Goal: Task Accomplishment & Management: Manage account settings

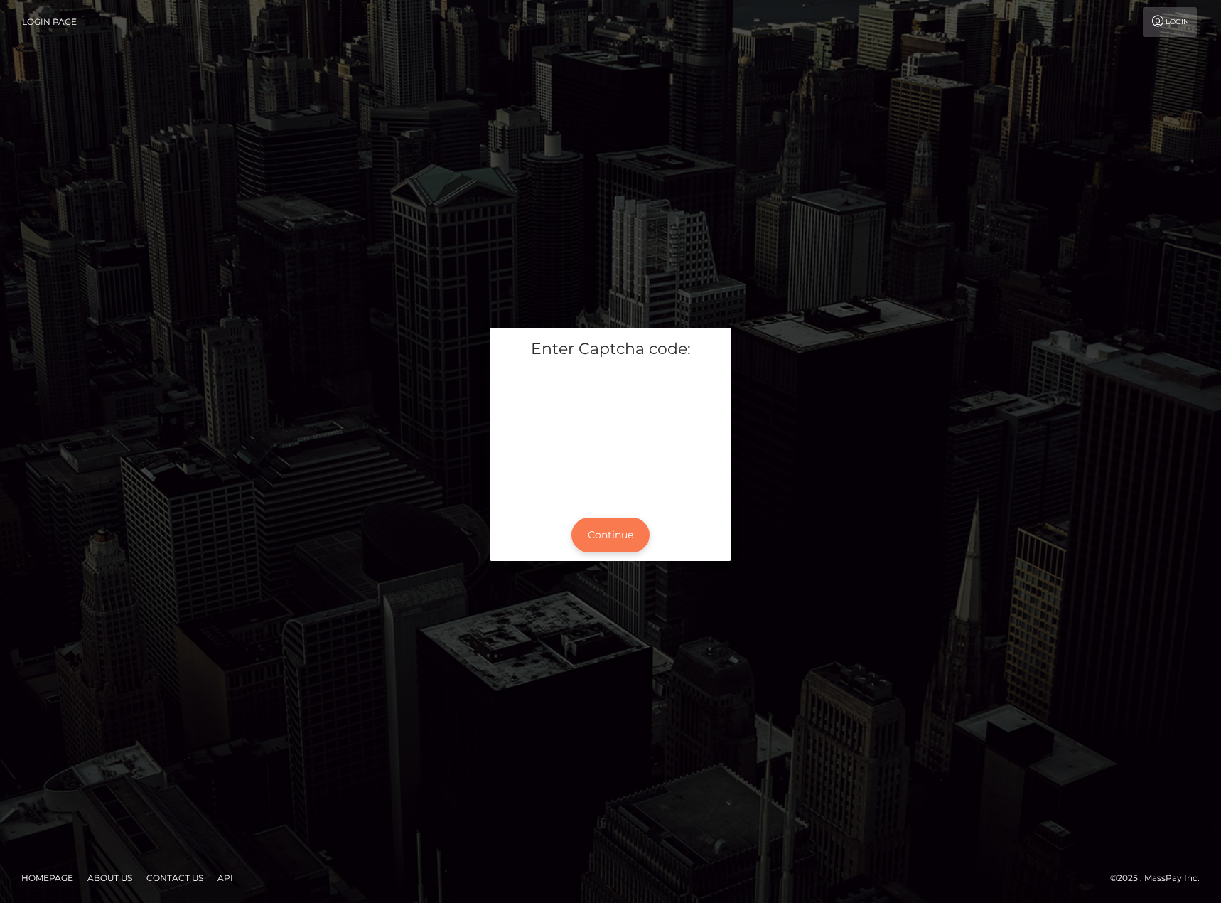
click at [605, 540] on button "Continue" at bounding box center [611, 534] width 78 height 35
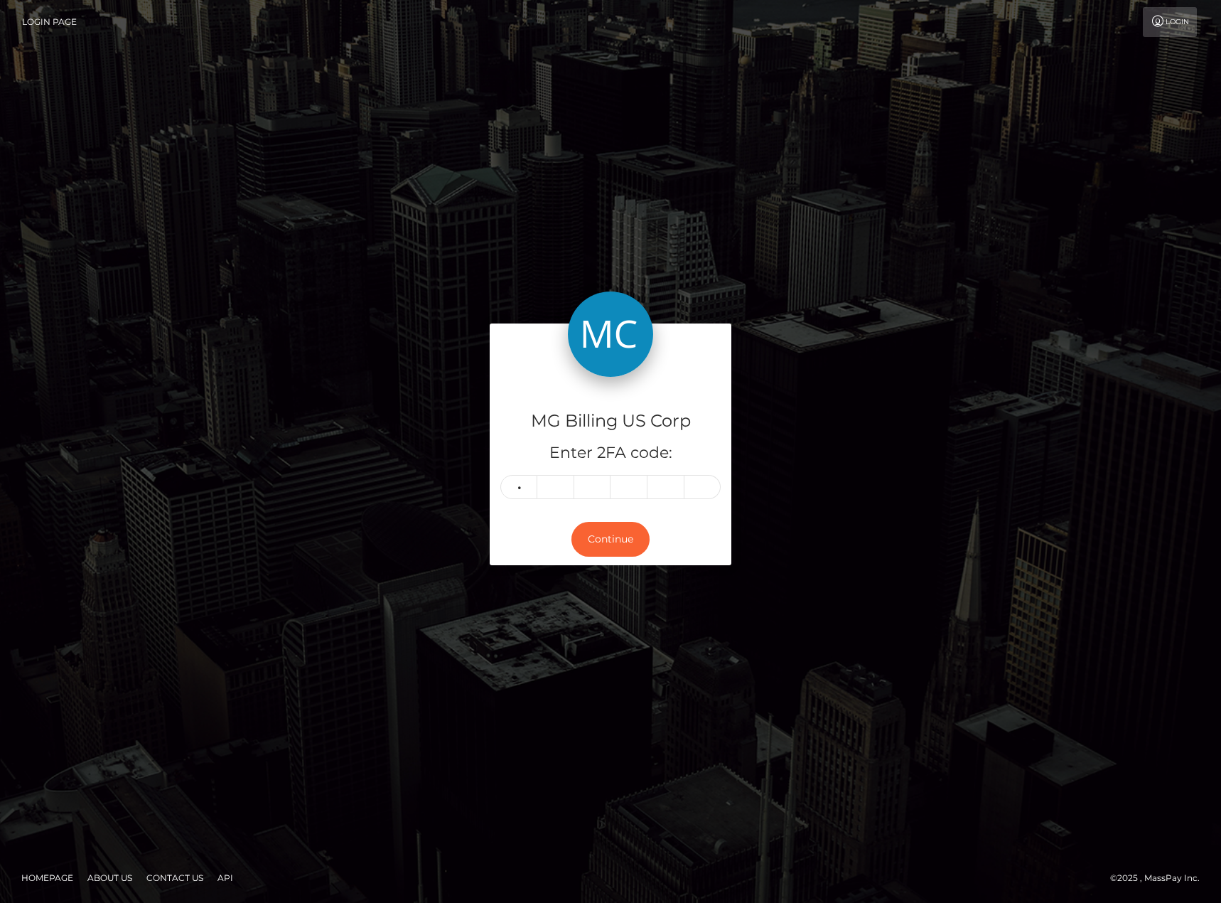
type input "2"
type input "9"
type input "2"
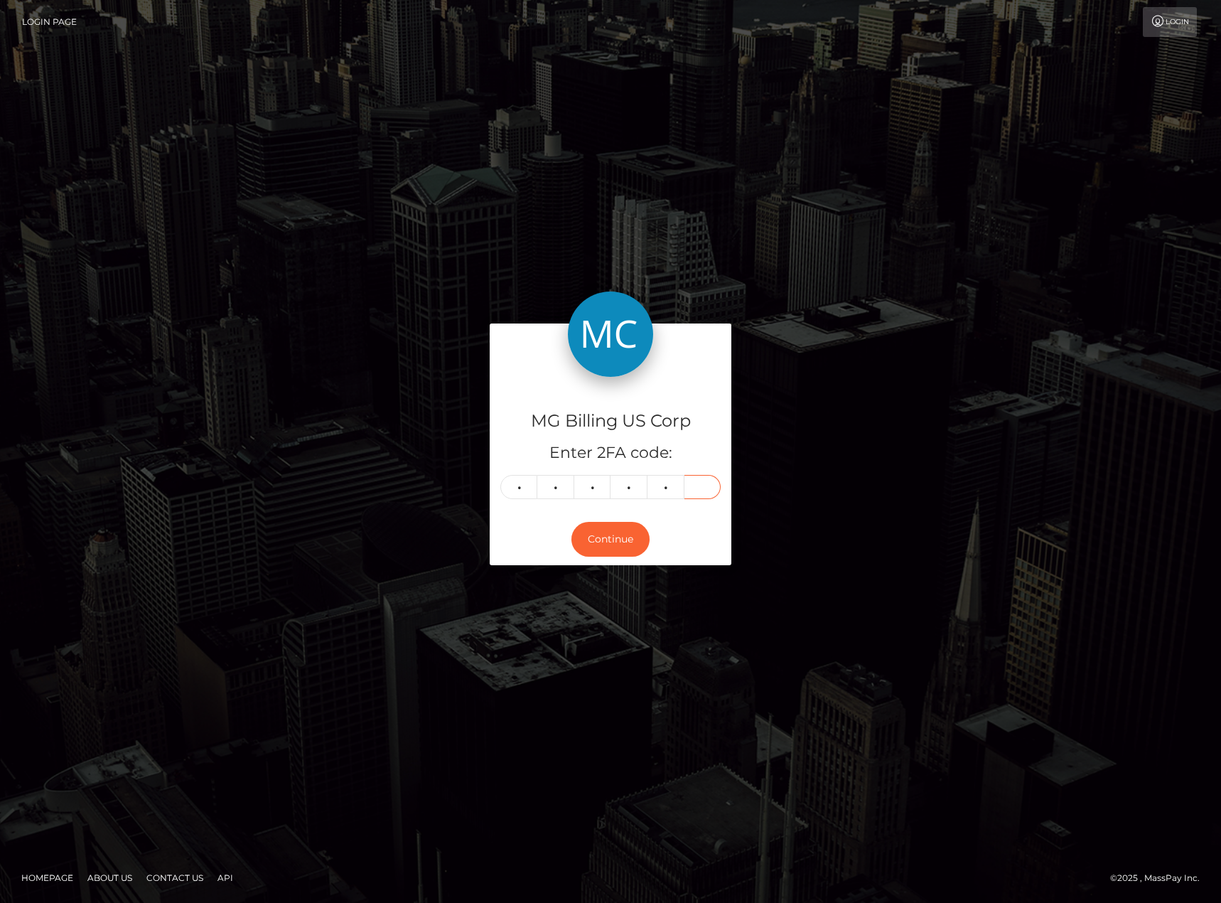
type input "6"
